Goal: Find contact information: Find contact information

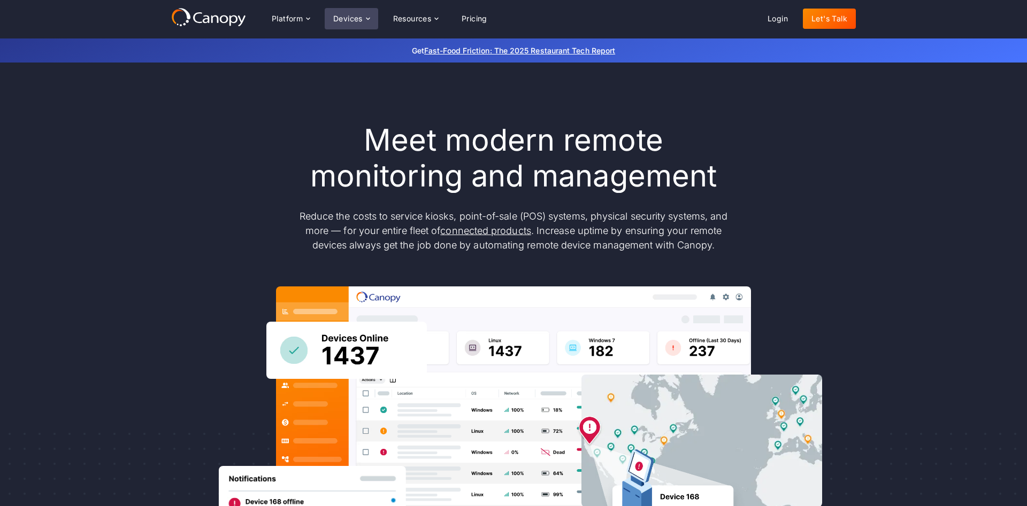
click at [360, 17] on div "Devices" at bounding box center [347, 18] width 29 height 7
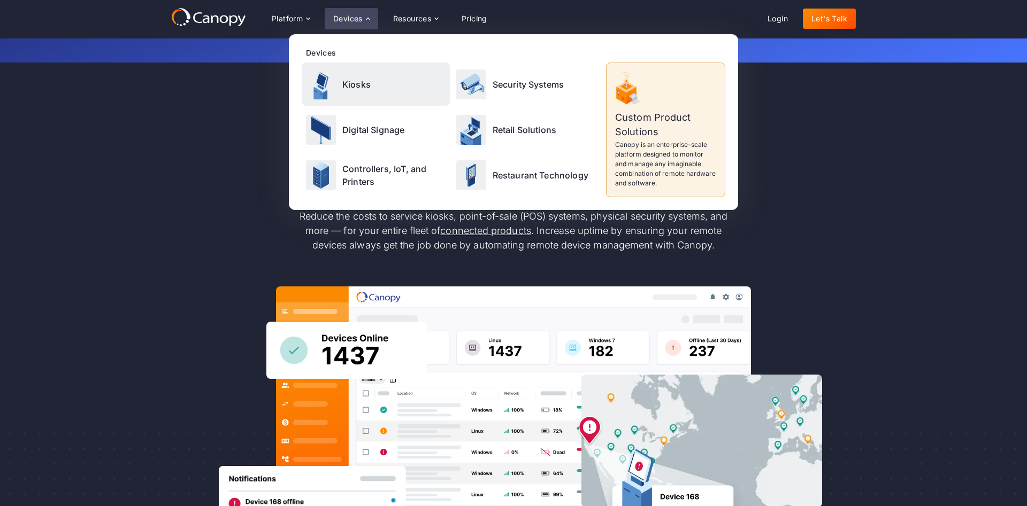
click at [349, 89] on p "Kiosks" at bounding box center [356, 84] width 28 height 13
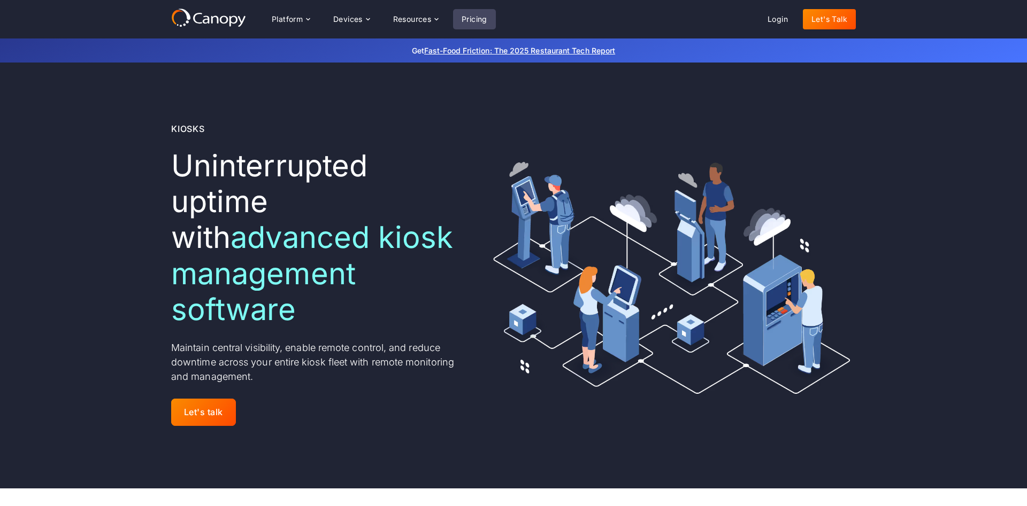
click at [480, 27] on link "Pricing" at bounding box center [474, 19] width 43 height 20
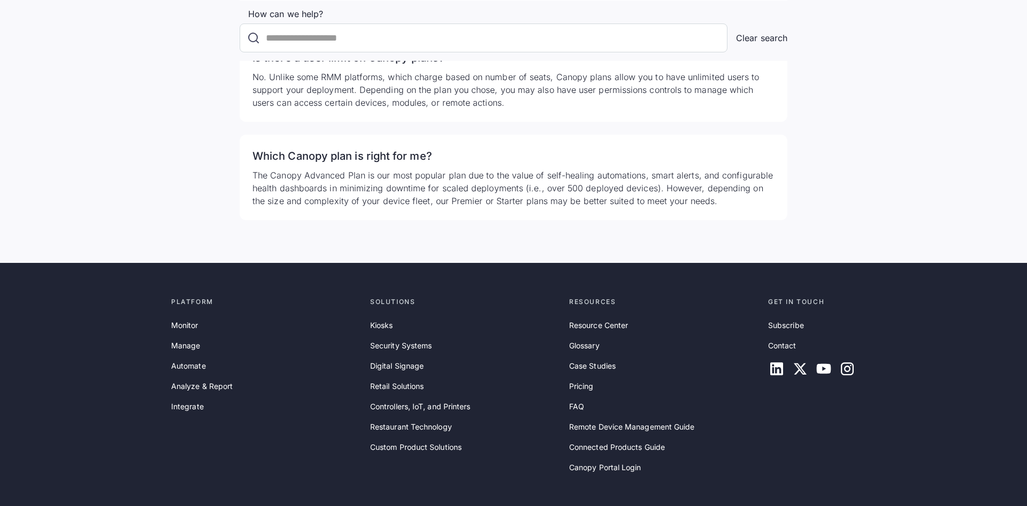
scroll to position [3382, 0]
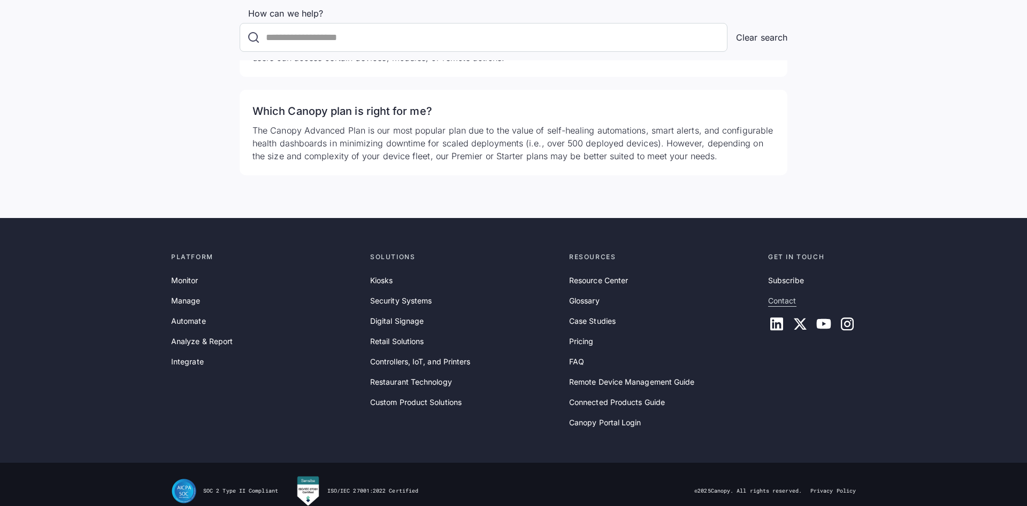
click at [795, 295] on link "Contact" at bounding box center [782, 301] width 28 height 12
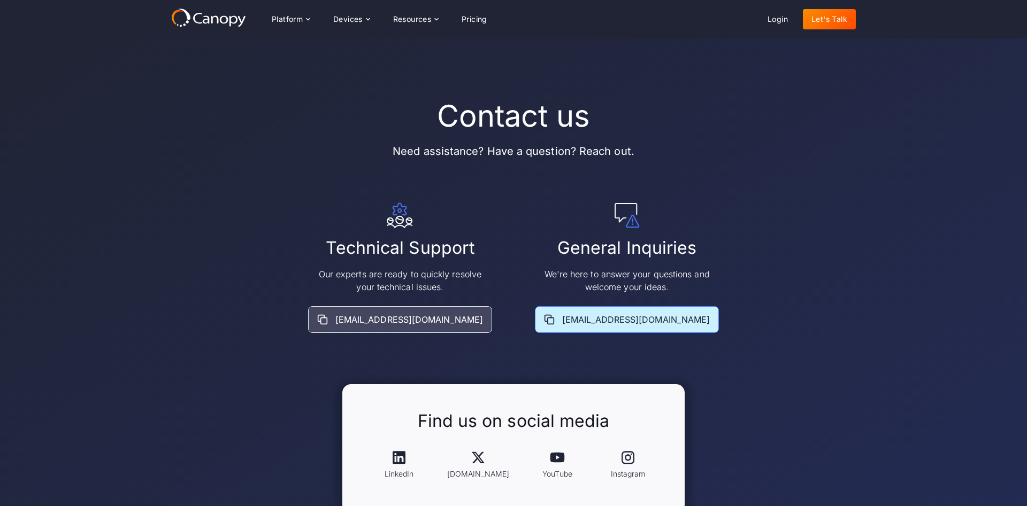
click at [568, 318] on div "[EMAIL_ADDRESS][DOMAIN_NAME]" at bounding box center [627, 319] width 184 height 27
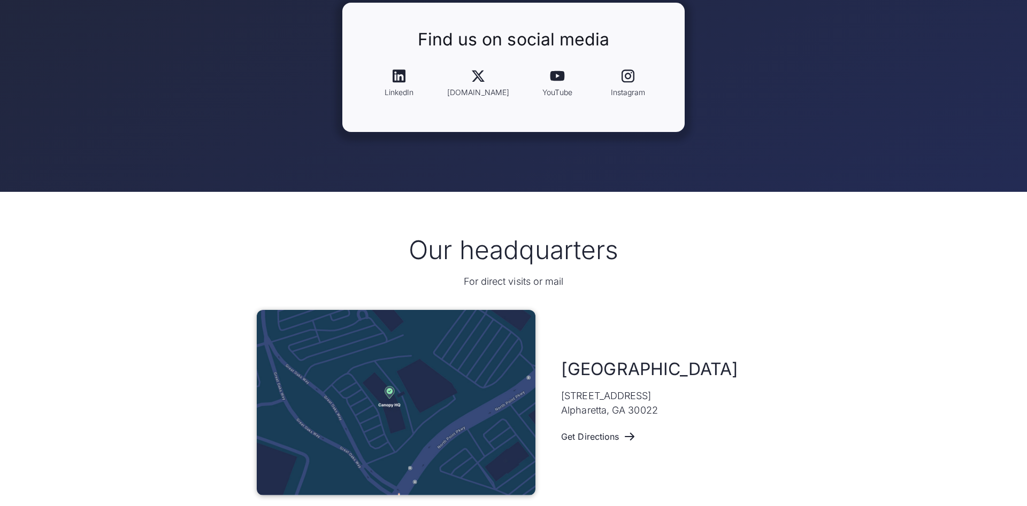
scroll to position [600, 0]
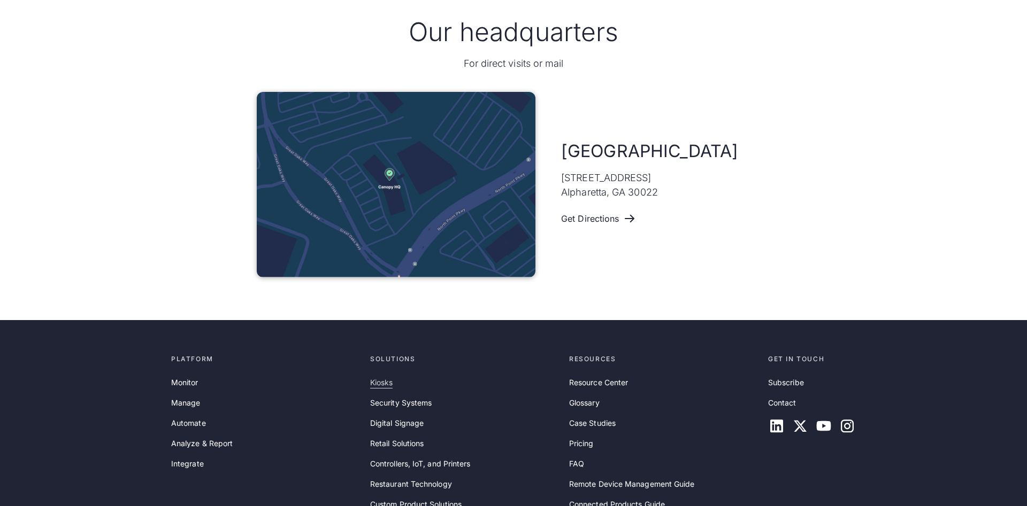
click at [386, 383] on link "Kiosks" at bounding box center [381, 383] width 22 height 12
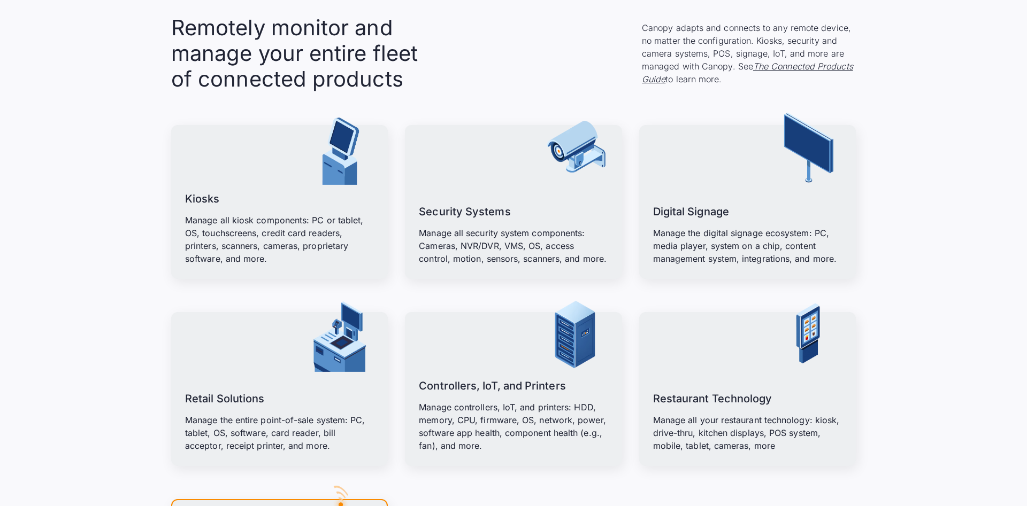
scroll to position [1364, 0]
